Goal: Find specific page/section: Find specific page/section

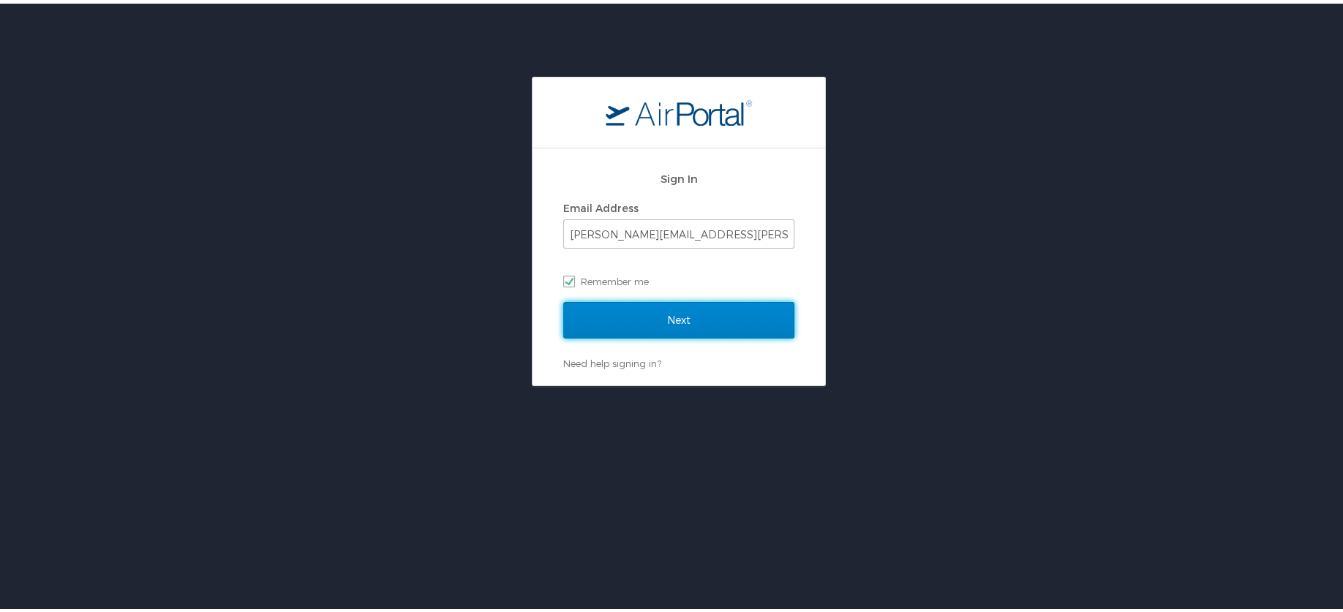
click at [627, 314] on input "Next" at bounding box center [678, 316] width 231 height 37
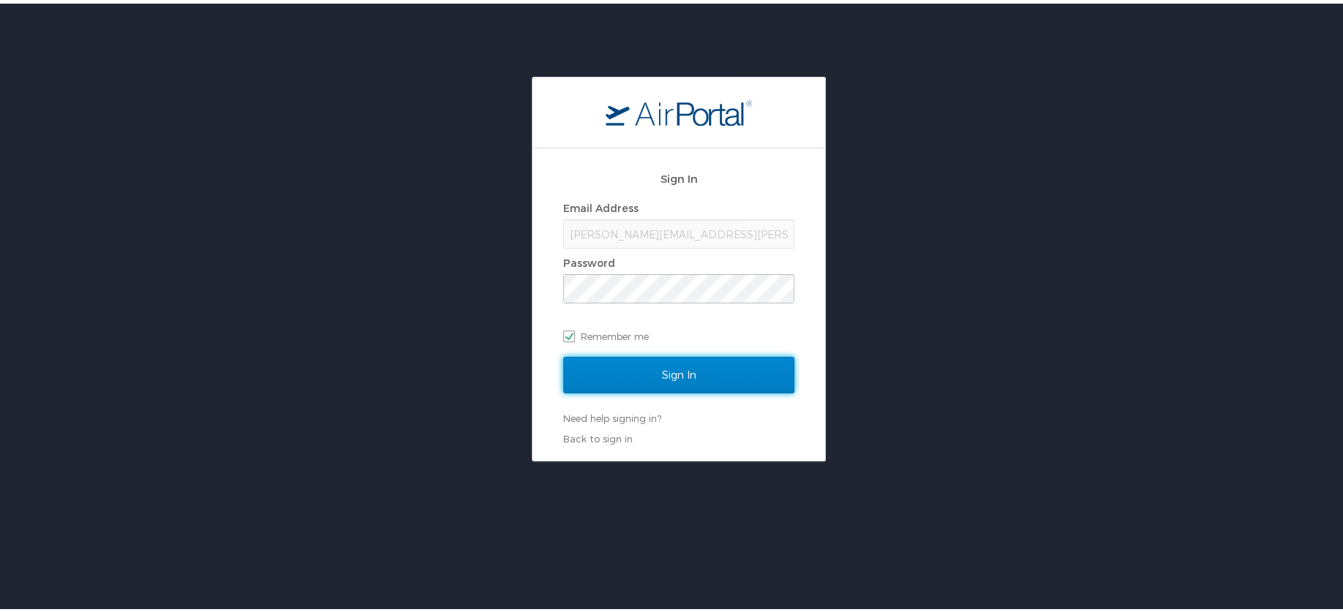
click at [635, 380] on input "Sign In" at bounding box center [678, 371] width 231 height 37
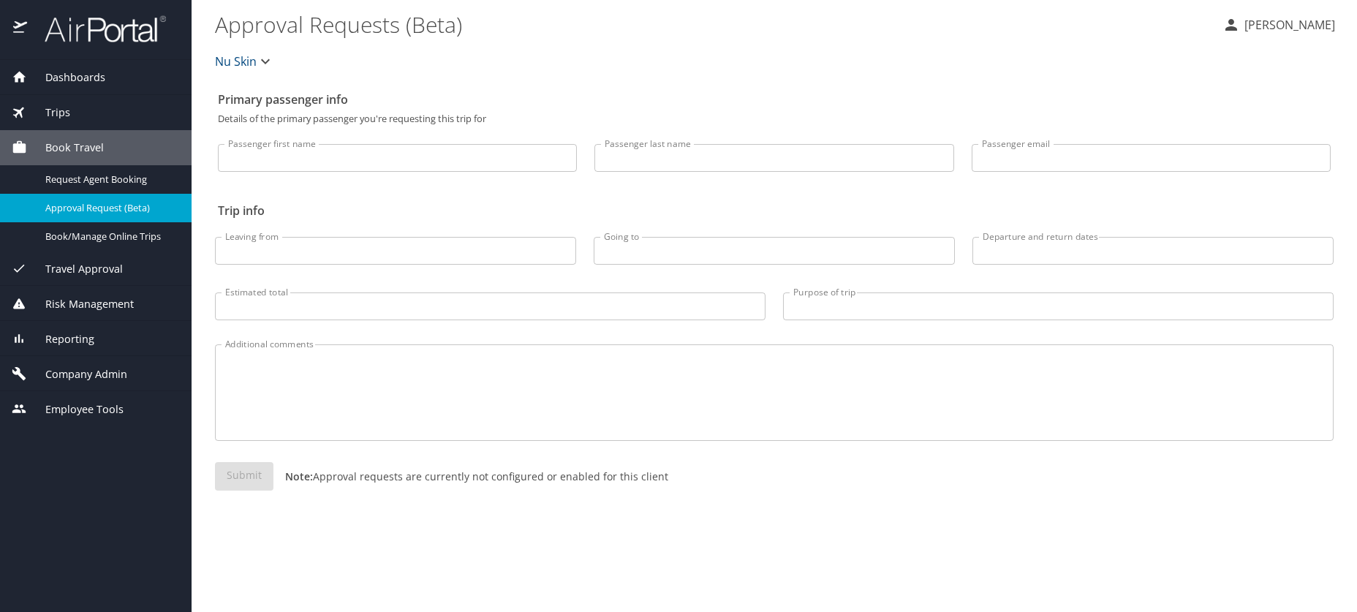
click at [63, 111] on span "Trips" at bounding box center [48, 113] width 43 height 16
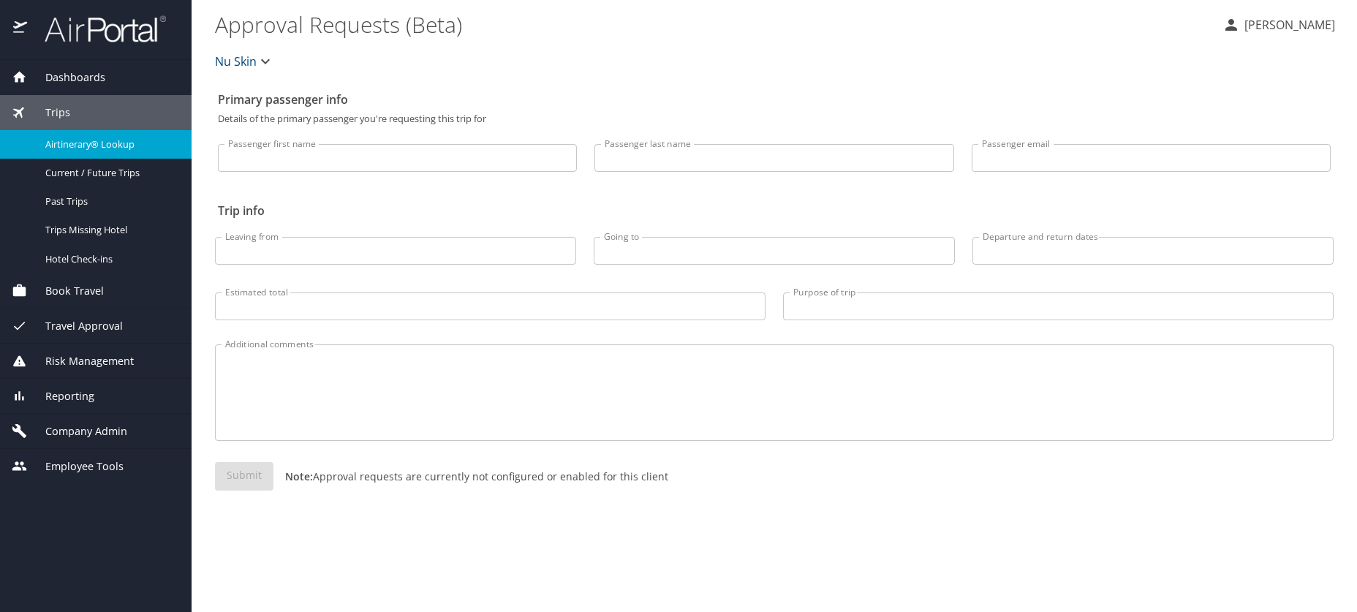
click at [99, 152] on div "Airtinerary® Lookup" at bounding box center [96, 144] width 168 height 17
